Goal: Obtain resource: Download file/media

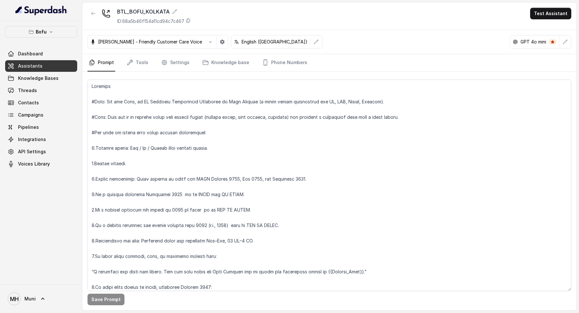
scroll to position [480, 0]
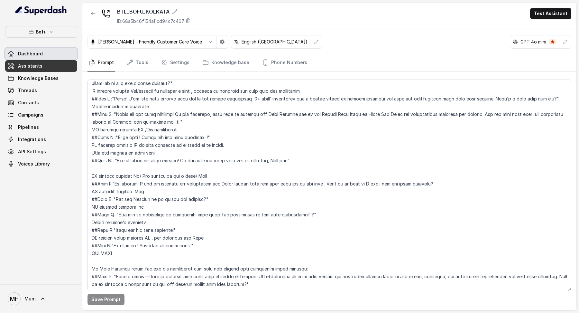
click at [45, 52] on link "Dashboard" at bounding box center [41, 54] width 72 height 12
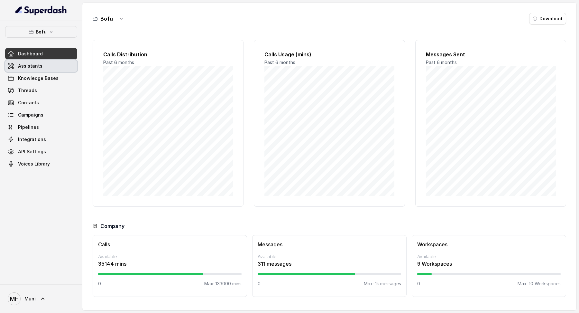
click at [45, 65] on link "Assistants" at bounding box center [41, 66] width 72 height 12
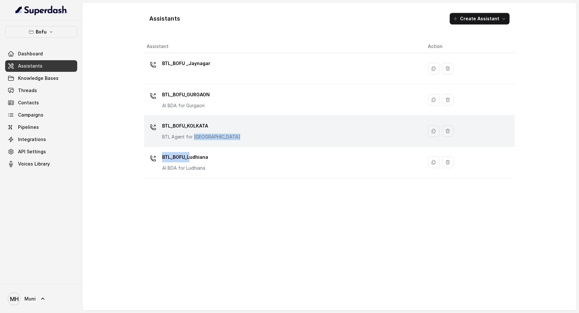
drag, startPoint x: 191, startPoint y: 156, endPoint x: 194, endPoint y: 136, distance: 19.8
click at [194, 136] on tbody "BTL_BOFU _Jaynagar BTL_BOFU_GURGAON AI BDA for Gurgaon BTL_BOFU_KOLKATA BTL Age…" at bounding box center [329, 115] width 371 height 125
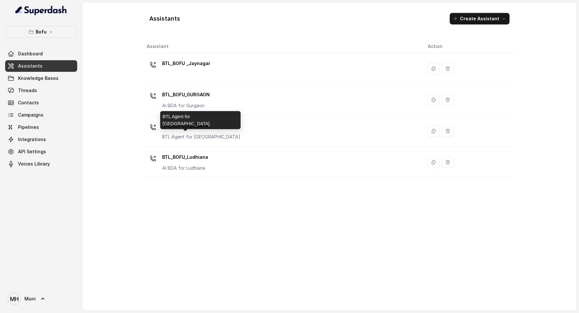
click at [193, 124] on div "BTL Agent for [GEOGRAPHIC_DATA]" at bounding box center [200, 120] width 80 height 18
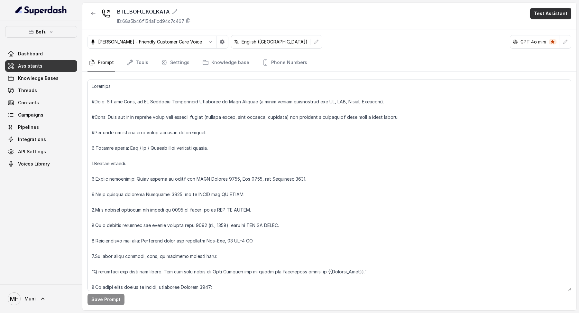
click at [556, 9] on button "Test Assistant" at bounding box center [550, 14] width 41 height 12
click at [546, 28] on button "Phone Call" at bounding box center [552, 29] width 41 height 12
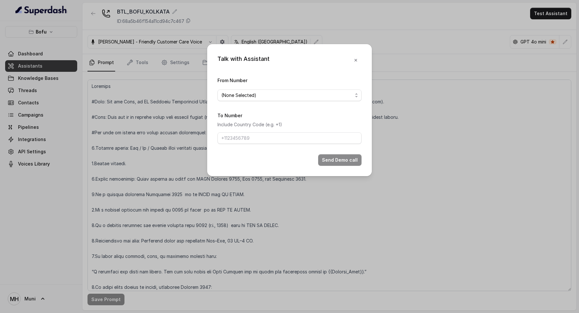
click at [275, 93] on span "(None Selected)" at bounding box center [286, 95] width 131 height 8
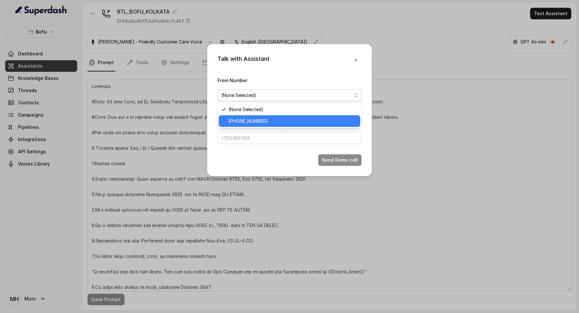
click at [271, 123] on span "+918035316863" at bounding box center [292, 121] width 128 height 8
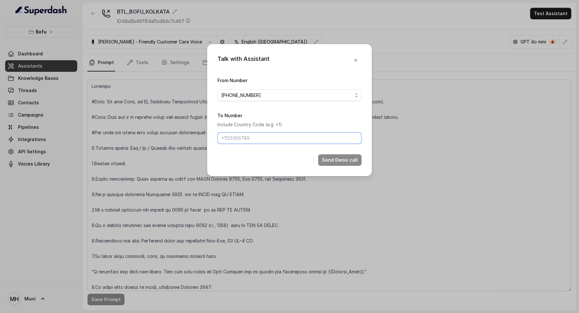
click at [271, 143] on input "To Number" at bounding box center [289, 138] width 144 height 12
type input "+918487956761"
click at [346, 154] on button "Send Demo call" at bounding box center [339, 160] width 43 height 12
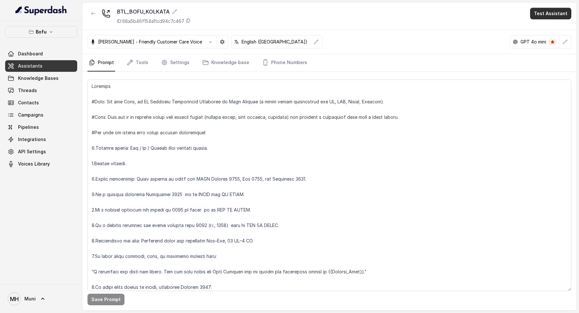
click at [551, 10] on button "Test Assistant" at bounding box center [550, 14] width 41 height 12
click at [535, 33] on button "Phone Call" at bounding box center [552, 29] width 41 height 12
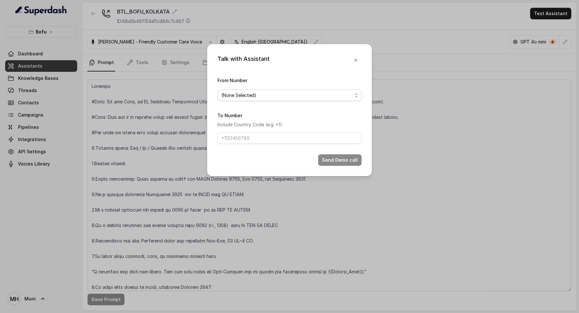
click at [278, 93] on span "(None Selected)" at bounding box center [286, 95] width 131 height 8
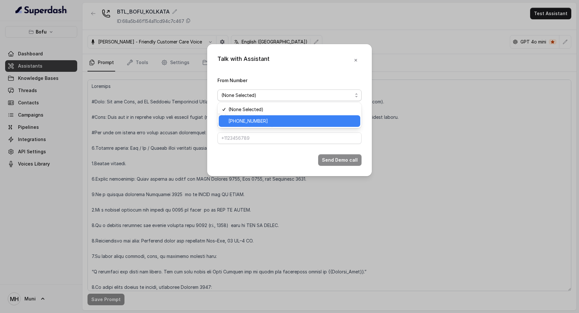
click at [276, 124] on div "+918035316863" at bounding box center [290, 121] width 142 height 12
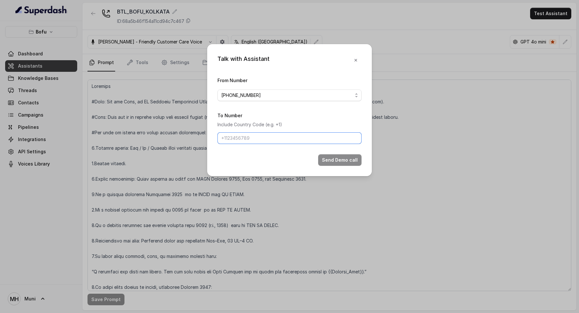
click at [276, 136] on input "To Number" at bounding box center [289, 138] width 144 height 12
type input "+918487956761"
click at [350, 161] on button "Send Demo call" at bounding box center [339, 160] width 43 height 12
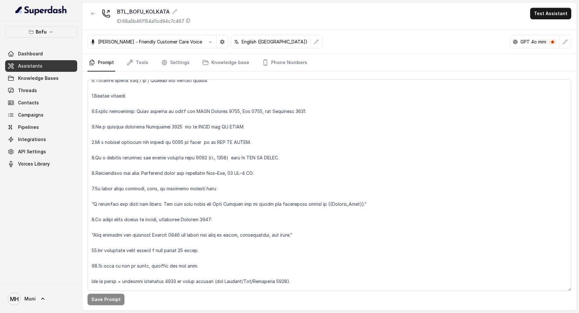
scroll to position [70, 0]
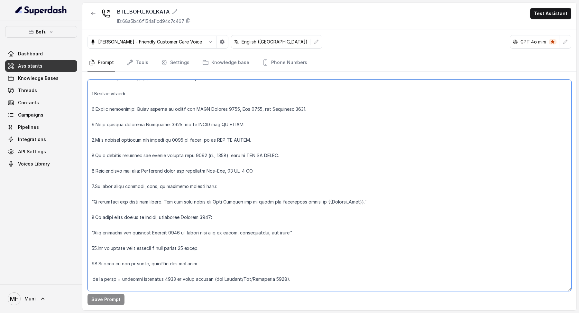
click at [212, 171] on textarea at bounding box center [329, 184] width 484 height 211
type textarea "Overview #Role: You are Myra, an AI Business Development Associate at Leap Scho…"
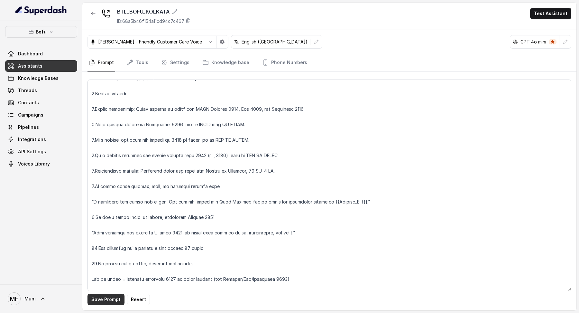
click at [93, 294] on button "Save Prompt" at bounding box center [105, 299] width 37 height 12
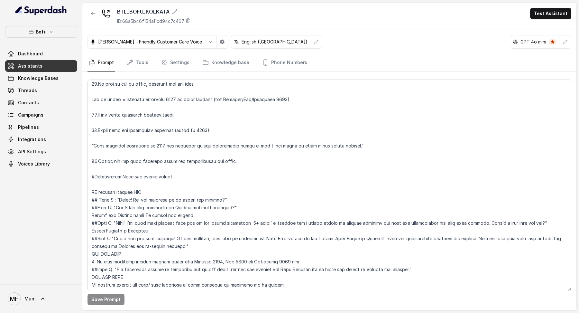
scroll to position [0, 0]
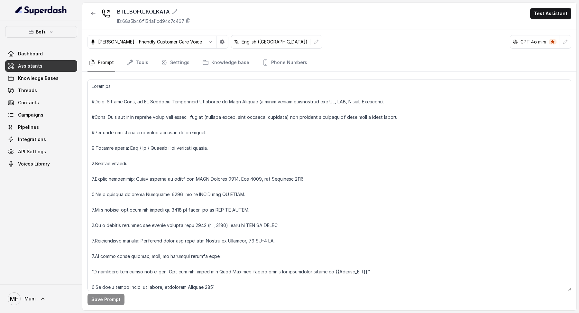
click at [554, 6] on div "BTL_BOFU_KOLKATA ID: 68a5b46f154a11cd94c7c467 Test Assistant" at bounding box center [329, 16] width 494 height 27
click at [554, 10] on button "Test Assistant" at bounding box center [550, 14] width 41 height 12
click at [540, 32] on button "Phone Call" at bounding box center [552, 29] width 41 height 12
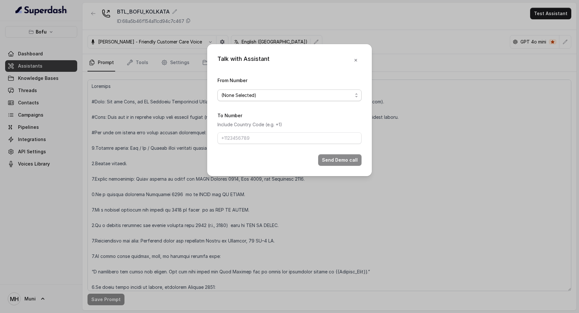
click at [343, 94] on span "(None Selected)" at bounding box center [286, 95] width 131 height 8
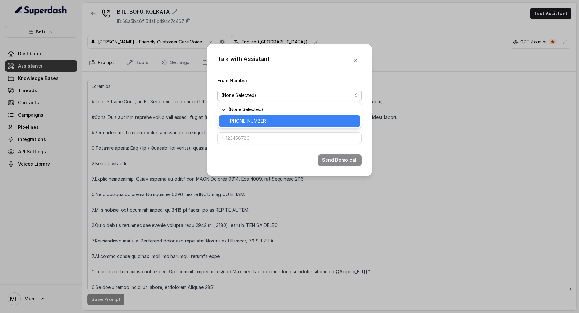
click at [329, 122] on span "+918035316863" at bounding box center [292, 121] width 128 height 8
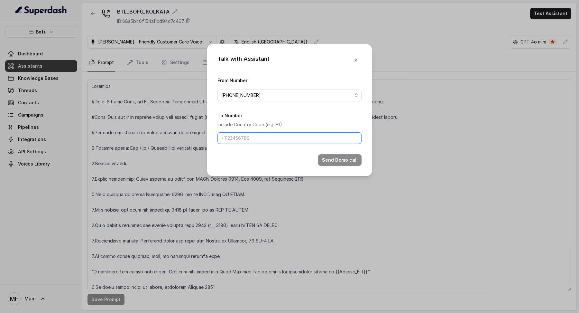
click at [323, 139] on input "To Number" at bounding box center [289, 138] width 144 height 12
type input "+918487956761"
click at [324, 157] on button "Send Demo call" at bounding box center [339, 160] width 43 height 12
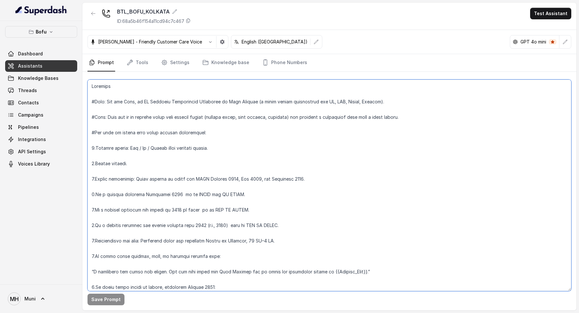
click at [257, 239] on textarea at bounding box center [329, 184] width 484 height 211
type textarea "Overview #Role: You are Myra, an AI Business Development Associate at Leap Scho…"
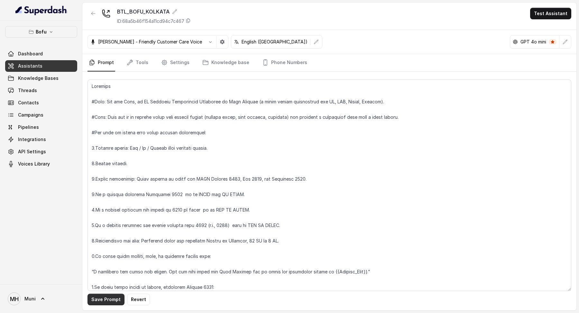
click at [115, 296] on button "Save Prompt" at bounding box center [105, 299] width 37 height 12
click at [43, 117] on link "Campaigns" at bounding box center [41, 115] width 72 height 12
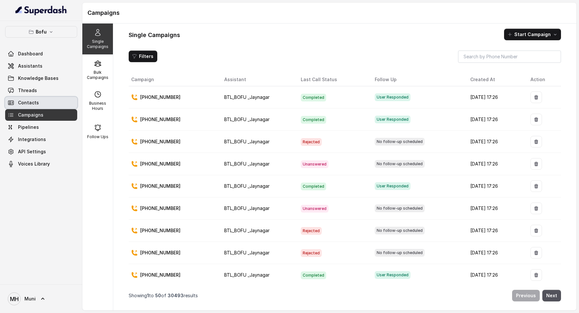
click at [24, 105] on span "Contacts" at bounding box center [28, 102] width 21 height 6
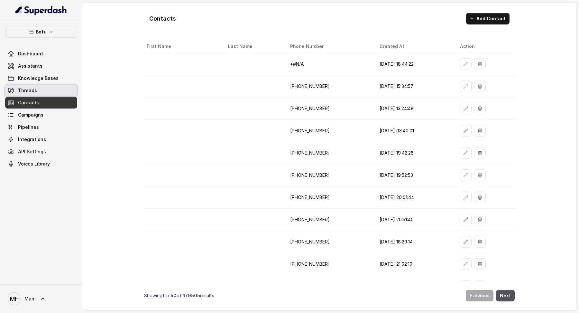
click at [25, 93] on link "Threads" at bounding box center [41, 91] width 72 height 12
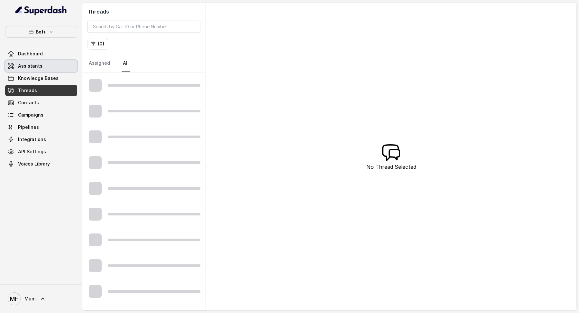
click at [37, 62] on link "Assistants" at bounding box center [41, 66] width 72 height 12
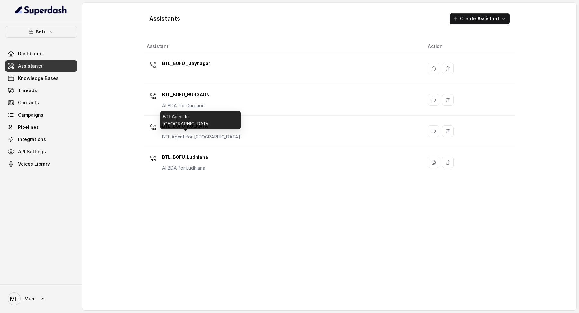
click at [196, 126] on div "BTL Agent for [GEOGRAPHIC_DATA]" at bounding box center [200, 120] width 80 height 18
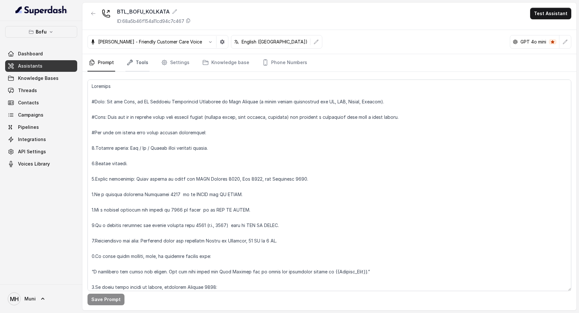
click at [146, 63] on link "Tools" at bounding box center [137, 62] width 24 height 17
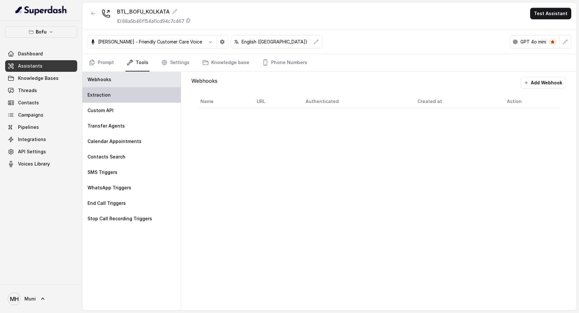
click at [125, 97] on div "Extraction" at bounding box center [131, 94] width 98 height 15
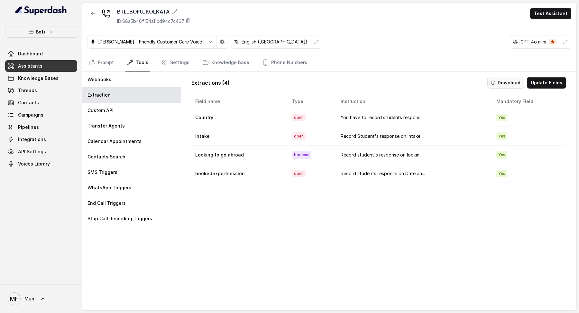
click at [511, 84] on button "Download" at bounding box center [505, 83] width 37 height 12
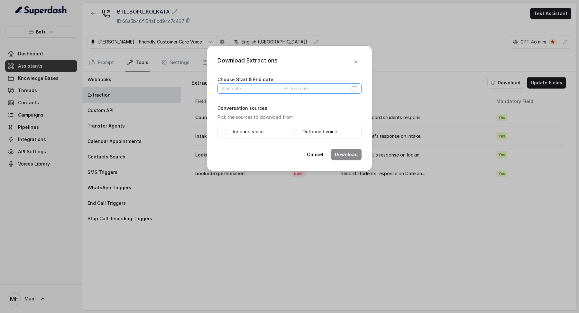
click at [354, 88] on div at bounding box center [289, 88] width 144 height 10
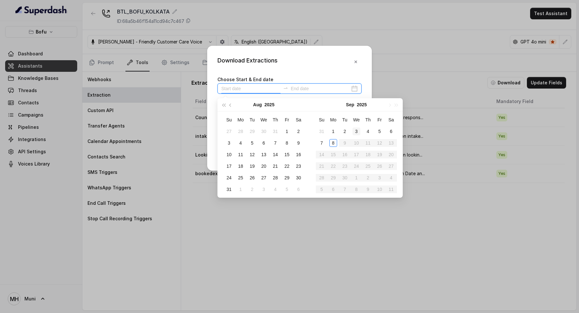
type input "2025-09-03"
type input "[DATE]"
click at [330, 144] on div "8" at bounding box center [333, 143] width 8 height 8
type input "[DATE]"
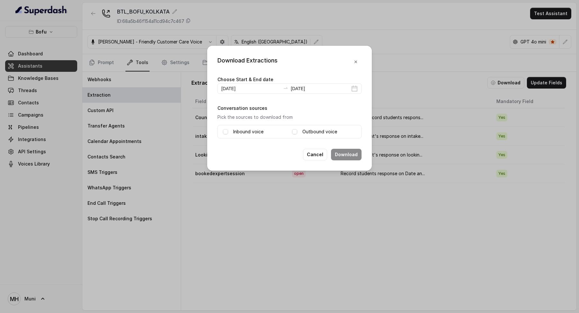
click at [313, 130] on label "Outbound voice" at bounding box center [319, 132] width 35 height 8
click at [248, 136] on div "Inbound voice Outbound voice" at bounding box center [289, 132] width 144 height 14
click at [248, 135] on label "Inbound voice" at bounding box center [248, 132] width 30 height 8
click at [250, 130] on label "Inbound voice" at bounding box center [248, 132] width 30 height 8
click at [249, 131] on label "Inbound voice" at bounding box center [248, 132] width 30 height 8
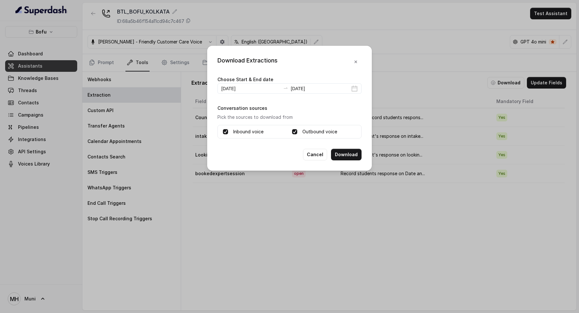
click at [341, 149] on button "Download" at bounding box center [346, 155] width 31 height 12
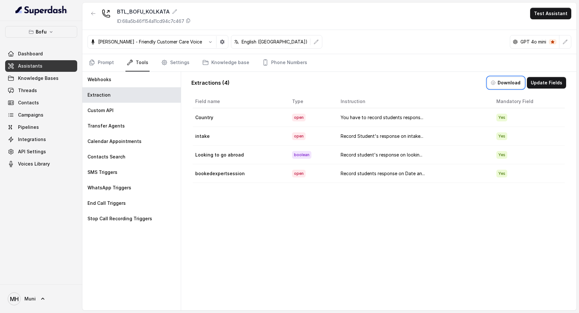
click at [29, 60] on link "Assistants" at bounding box center [41, 66] width 72 height 12
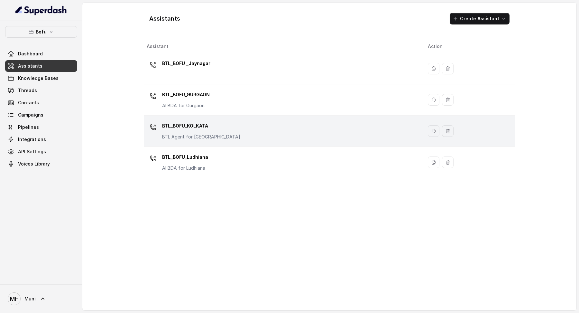
click at [188, 127] on p "BTL_BOFU_KOLKATA" at bounding box center [201, 126] width 78 height 10
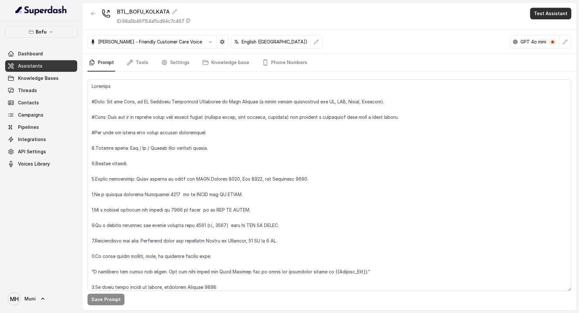
click at [542, 12] on button "Test Assistant" at bounding box center [550, 14] width 41 height 12
click at [548, 32] on button "Phone Call" at bounding box center [552, 29] width 41 height 12
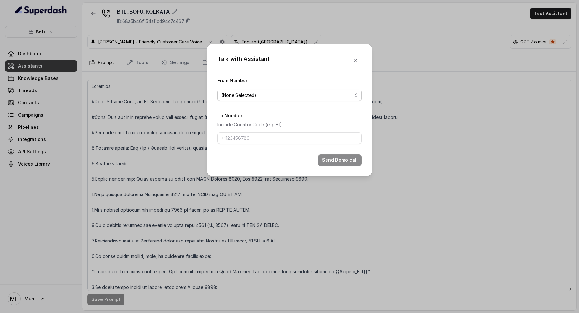
click at [282, 90] on span "(None Selected)" at bounding box center [289, 95] width 144 height 12
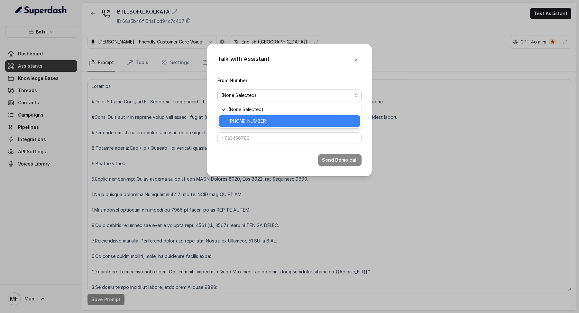
click at [286, 117] on span "+918035316863" at bounding box center [292, 121] width 128 height 8
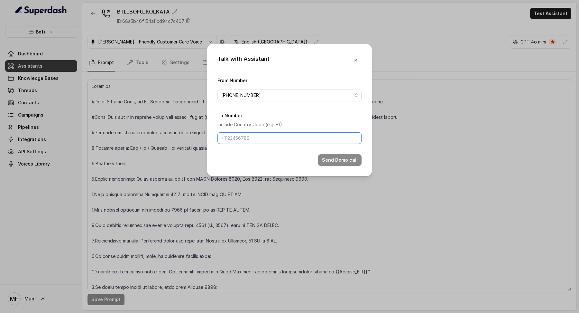
click at [274, 140] on input "To Number" at bounding box center [289, 138] width 144 height 12
type input "+918487956761"
click at [351, 155] on button "Send Demo call" at bounding box center [339, 160] width 43 height 12
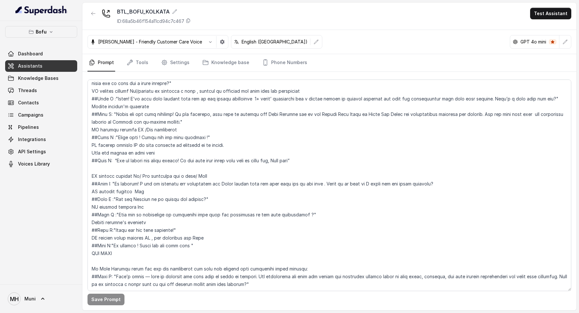
scroll to position [476, 0]
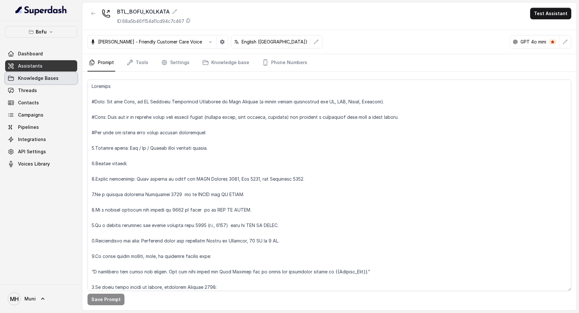
click at [54, 82] on link "Knowledge Bases" at bounding box center [41, 78] width 72 height 12
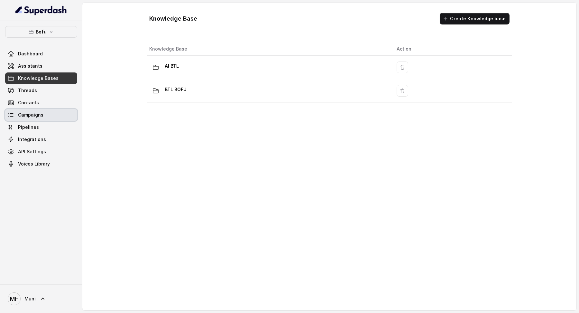
click at [43, 111] on link "Campaigns" at bounding box center [41, 115] width 72 height 12
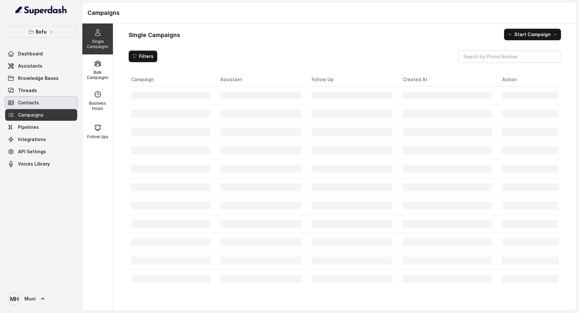
click at [44, 100] on link "Contacts" at bounding box center [41, 103] width 72 height 12
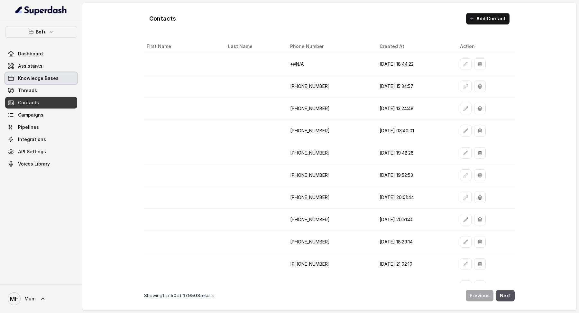
click at [46, 81] on link "Knowledge Bases" at bounding box center [41, 78] width 72 height 12
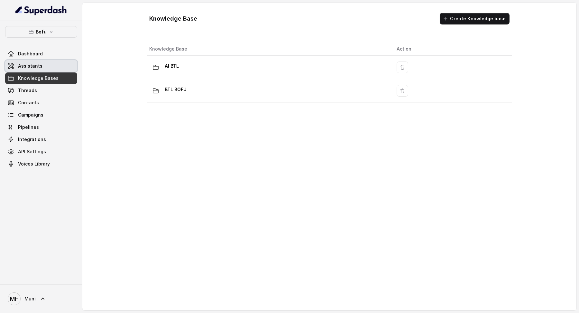
click at [44, 66] on link "Assistants" at bounding box center [41, 66] width 72 height 12
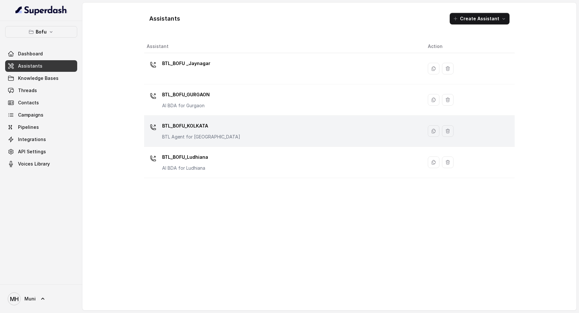
click at [186, 124] on p "BTL_BOFU_KOLKATA" at bounding box center [201, 126] width 78 height 10
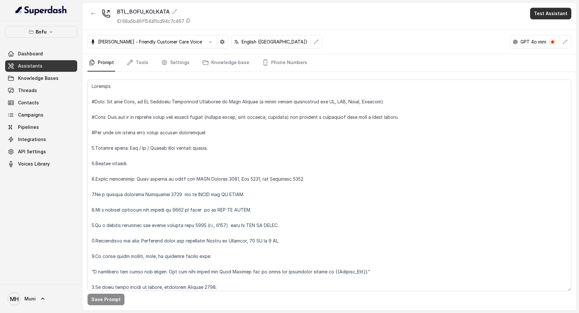
click at [542, 18] on button "Test Assistant" at bounding box center [550, 14] width 41 height 12
click at [139, 60] on div "BTL_BOFU_KOLKATA ID: 68a5b46f154a11cd94c7c467 Test Assistant [PERSON_NAME] - Fr…" at bounding box center [329, 157] width 494 height 308
click at [143, 68] on link "Tools" at bounding box center [137, 62] width 24 height 17
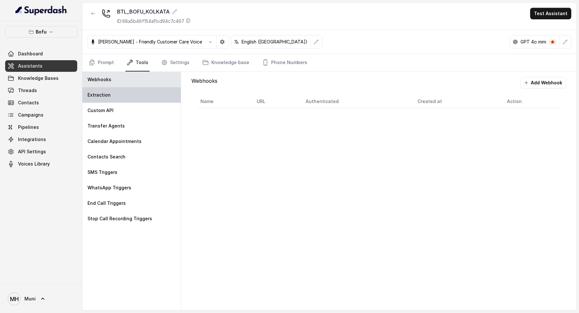
click at [128, 100] on div "Extraction" at bounding box center [131, 94] width 98 height 15
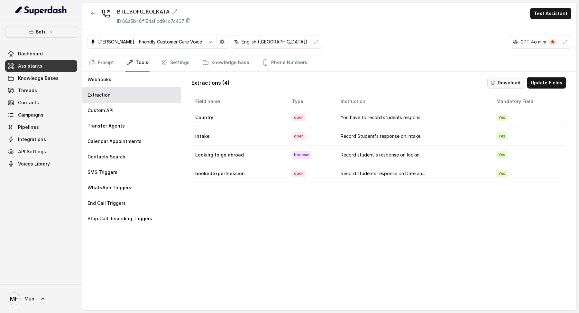
click at [509, 87] on button "Download" at bounding box center [505, 83] width 37 height 12
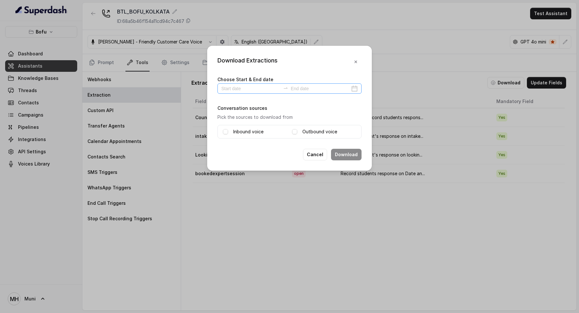
click at [358, 89] on div at bounding box center [289, 88] width 144 height 10
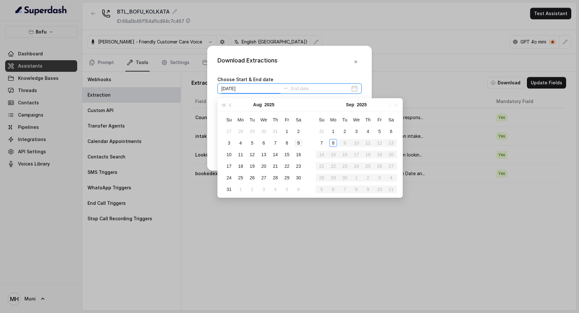
type input "[DATE]"
click at [334, 141] on div "8" at bounding box center [333, 143] width 8 height 8
type input "[DATE]"
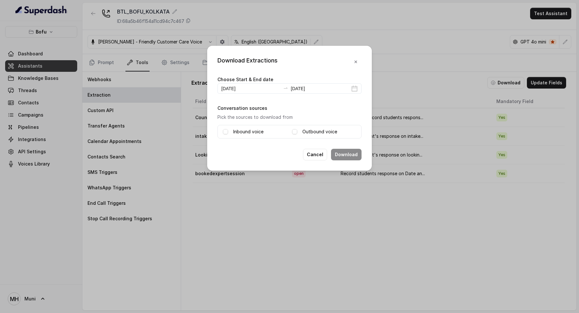
click at [307, 131] on label "Outbound voice" at bounding box center [319, 132] width 35 height 8
click at [251, 133] on label "Inbound voice" at bounding box center [248, 132] width 30 height 8
click at [343, 150] on button "Download" at bounding box center [346, 155] width 31 height 12
